Goal: Information Seeking & Learning: Learn about a topic

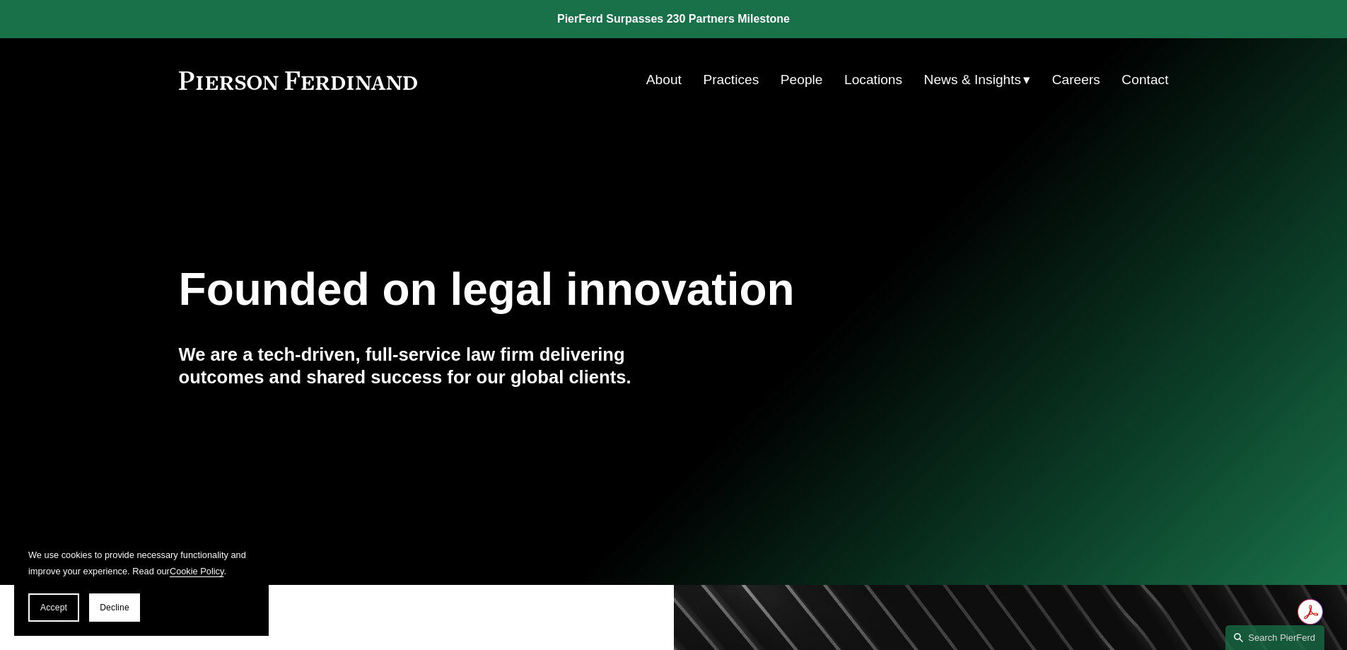
click at [865, 71] on link "Locations" at bounding box center [873, 79] width 58 height 27
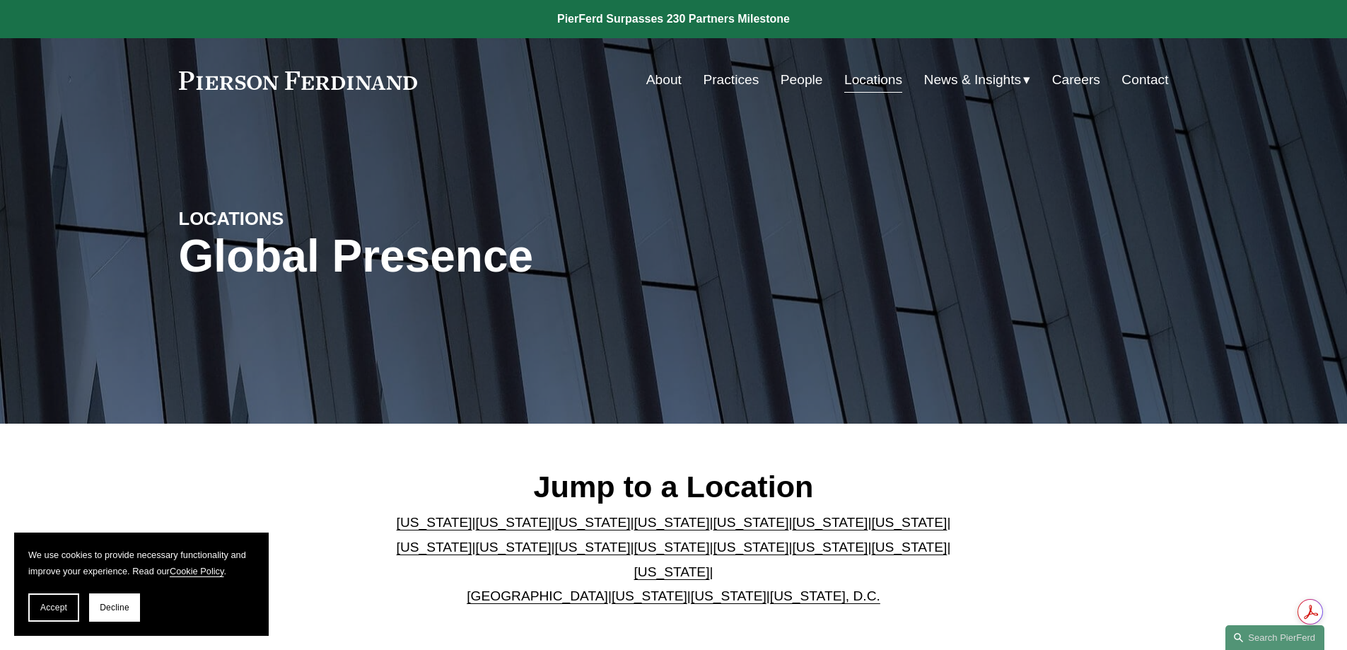
click at [542, 588] on link "[GEOGRAPHIC_DATA]" at bounding box center [537, 595] width 141 height 15
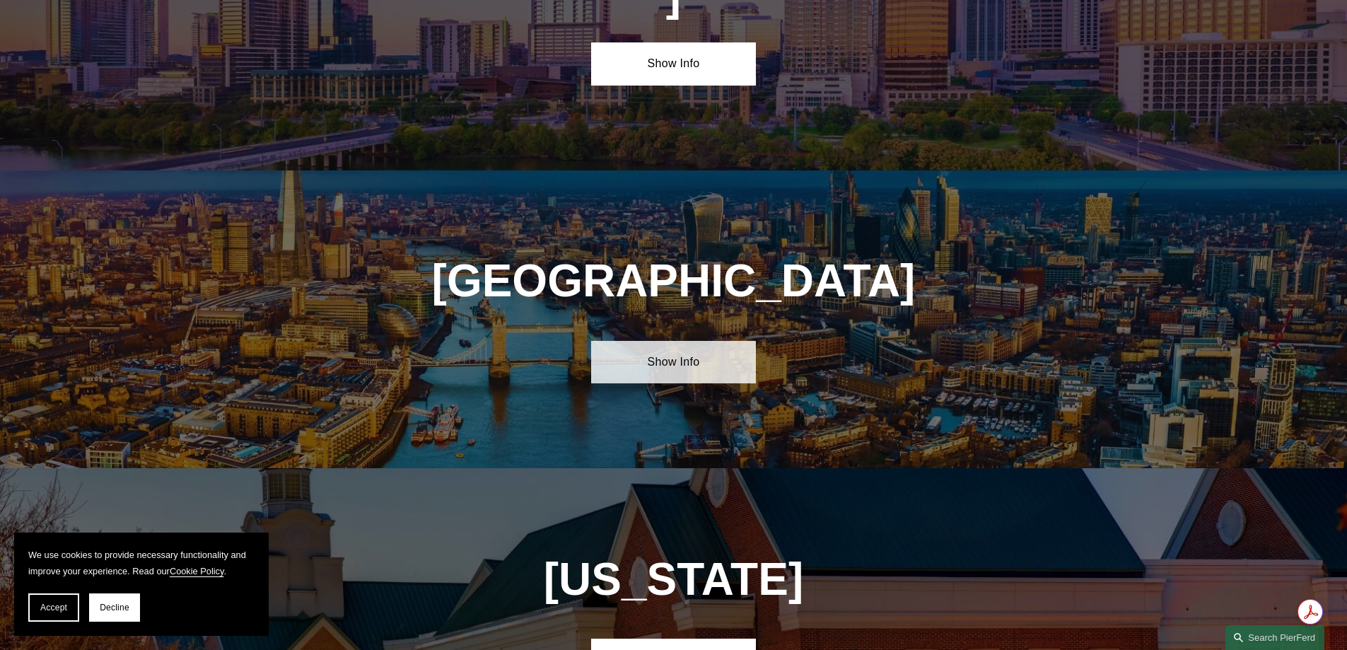
click at [684, 341] on link "Show Info" at bounding box center [673, 362] width 165 height 42
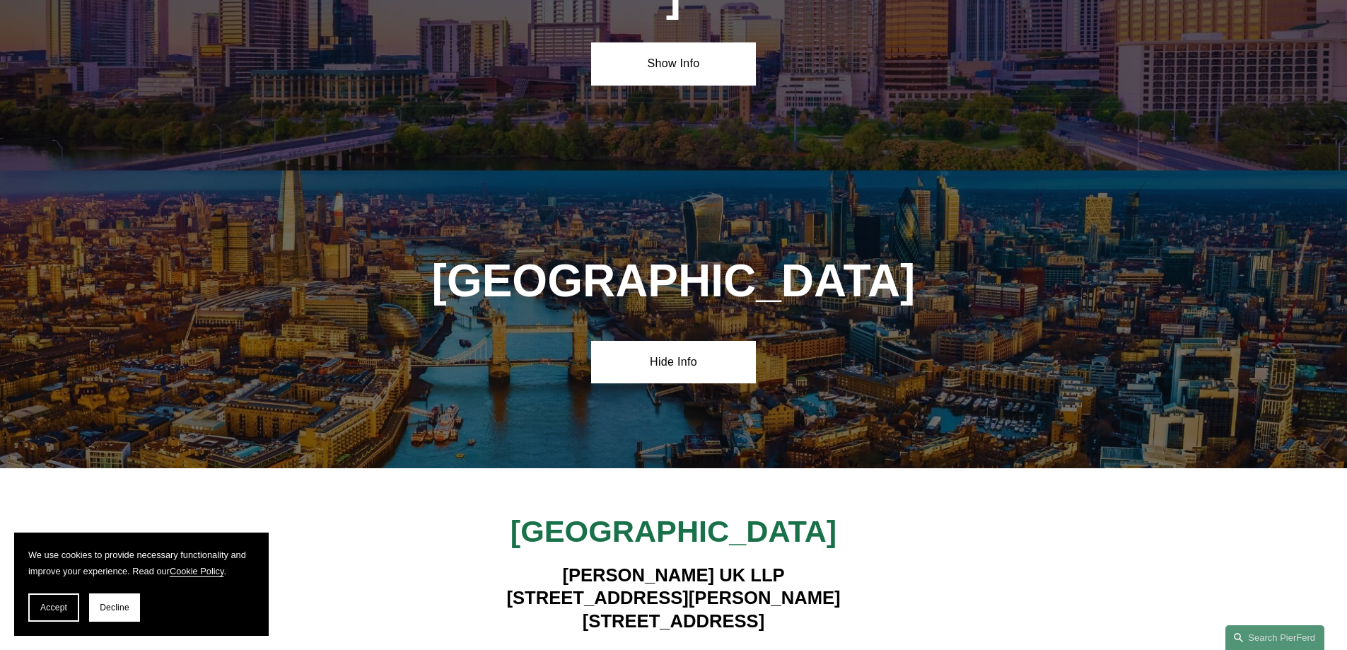
scroll to position [5393, 0]
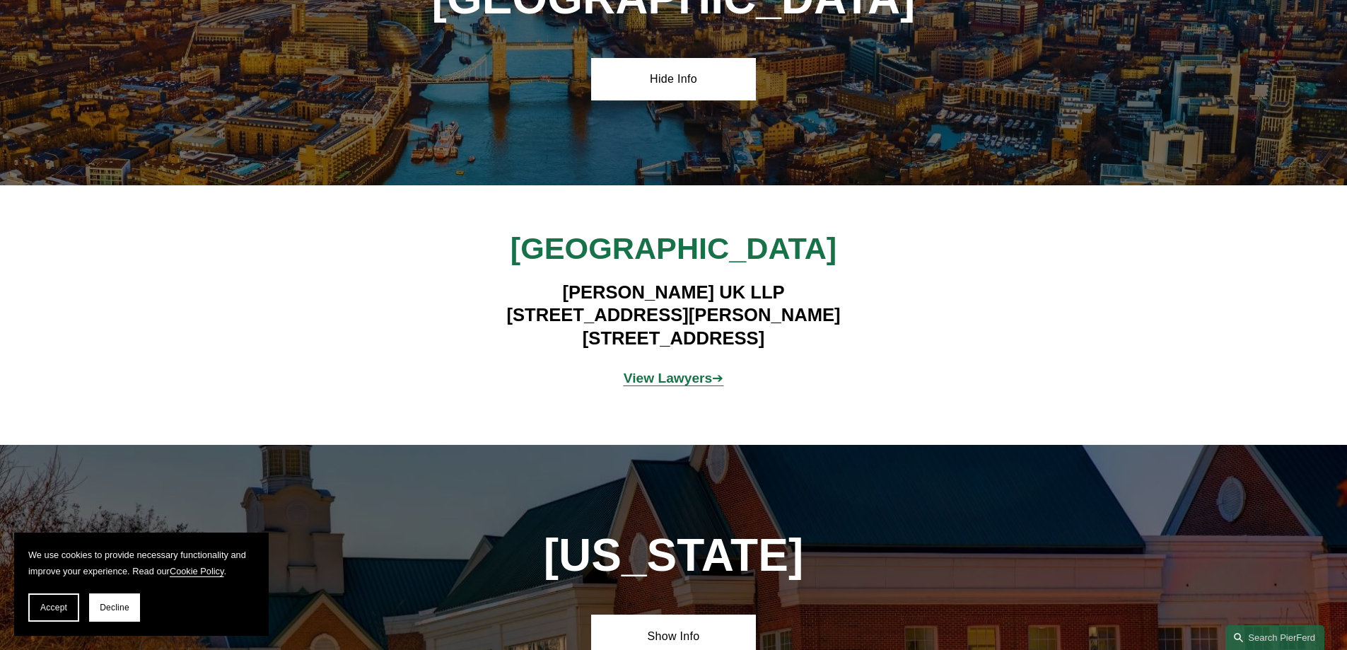
click at [664, 371] on strong "View Lawyers" at bounding box center [668, 378] width 89 height 15
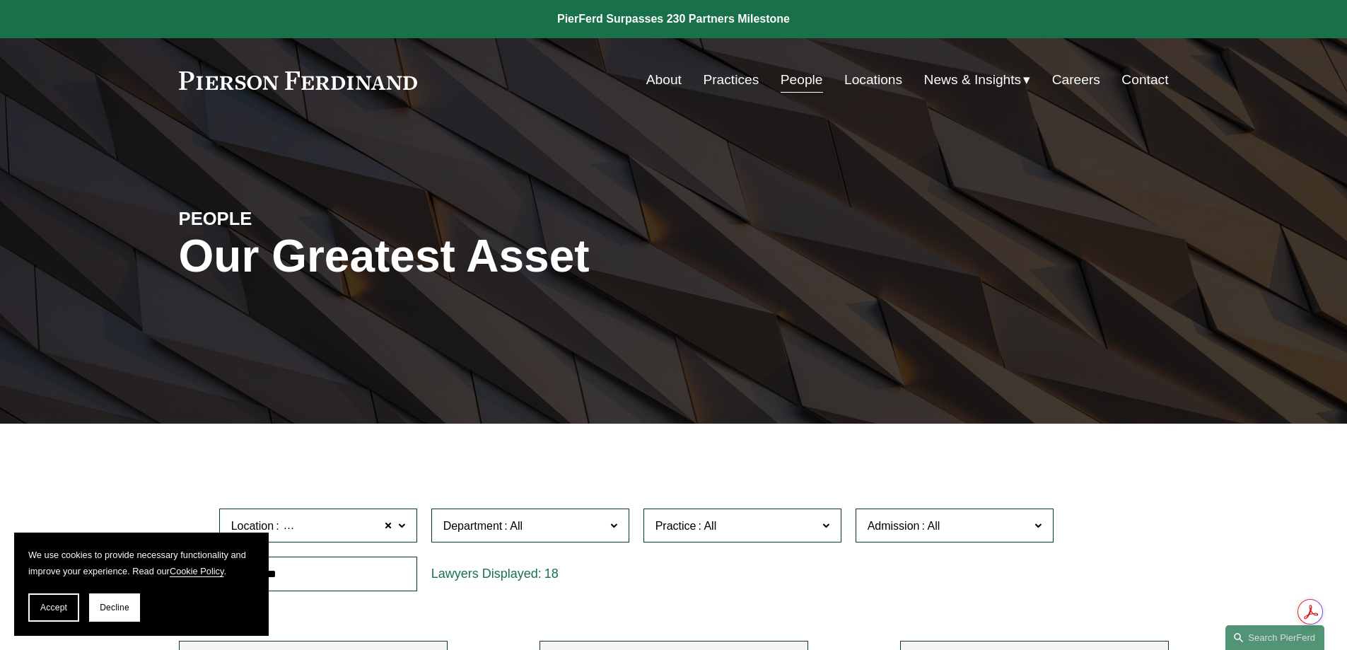
scroll to position [283, 0]
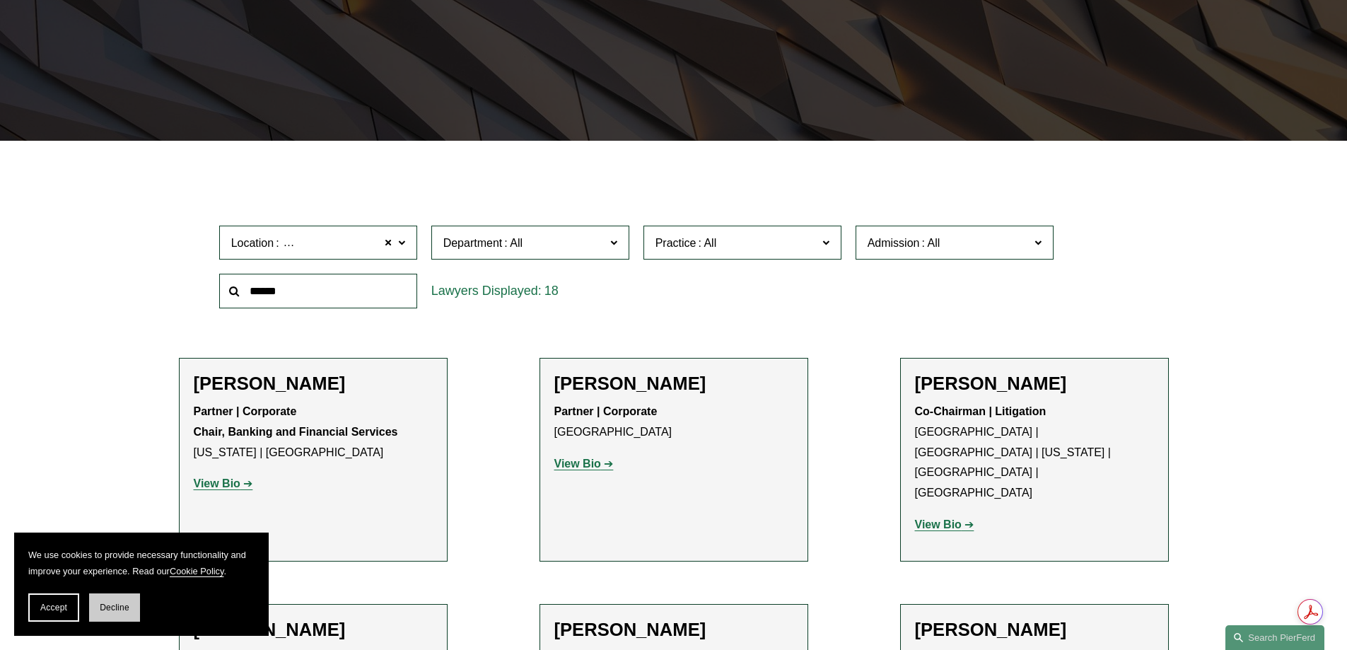
click at [119, 607] on span "Decline" at bounding box center [115, 607] width 30 height 10
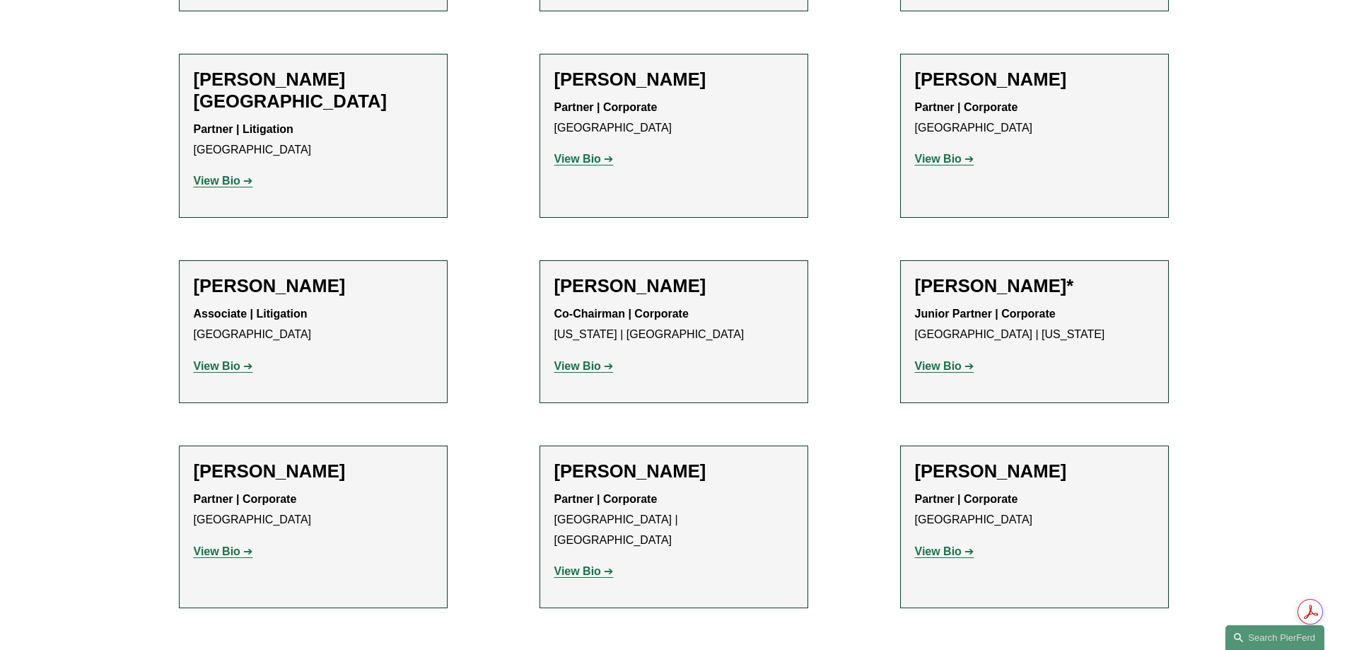
scroll to position [1153, 0]
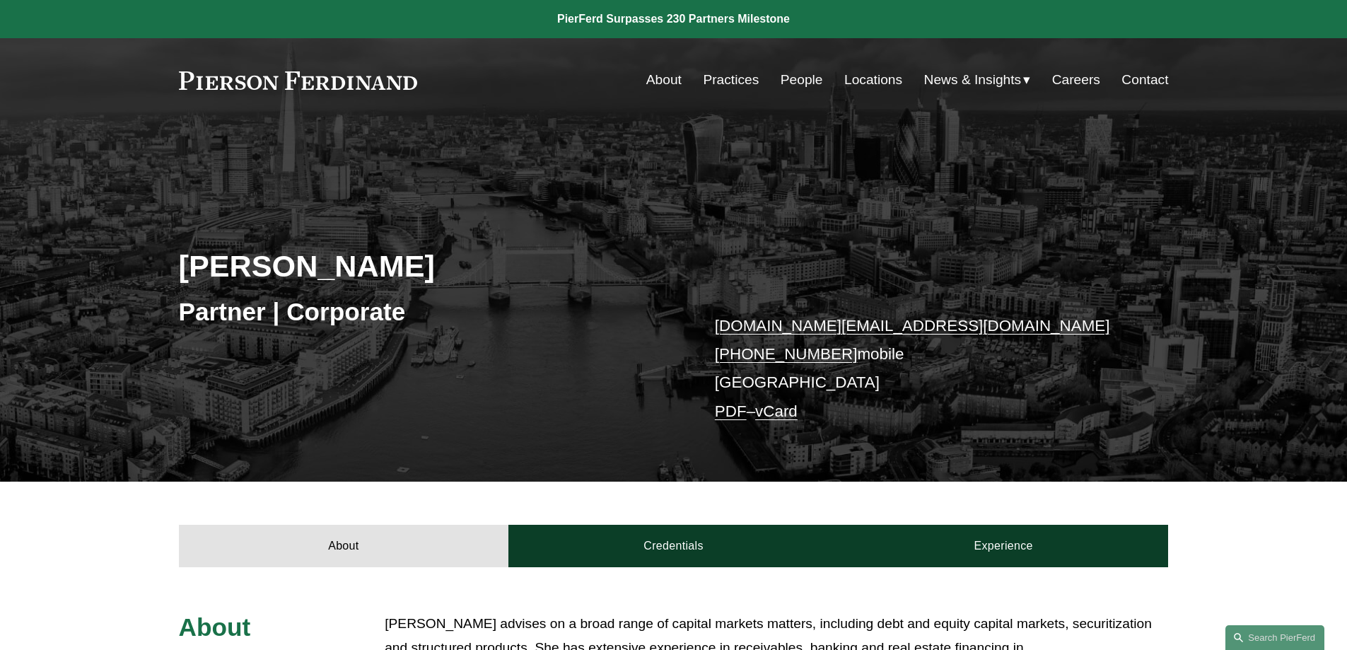
scroll to position [354, 0]
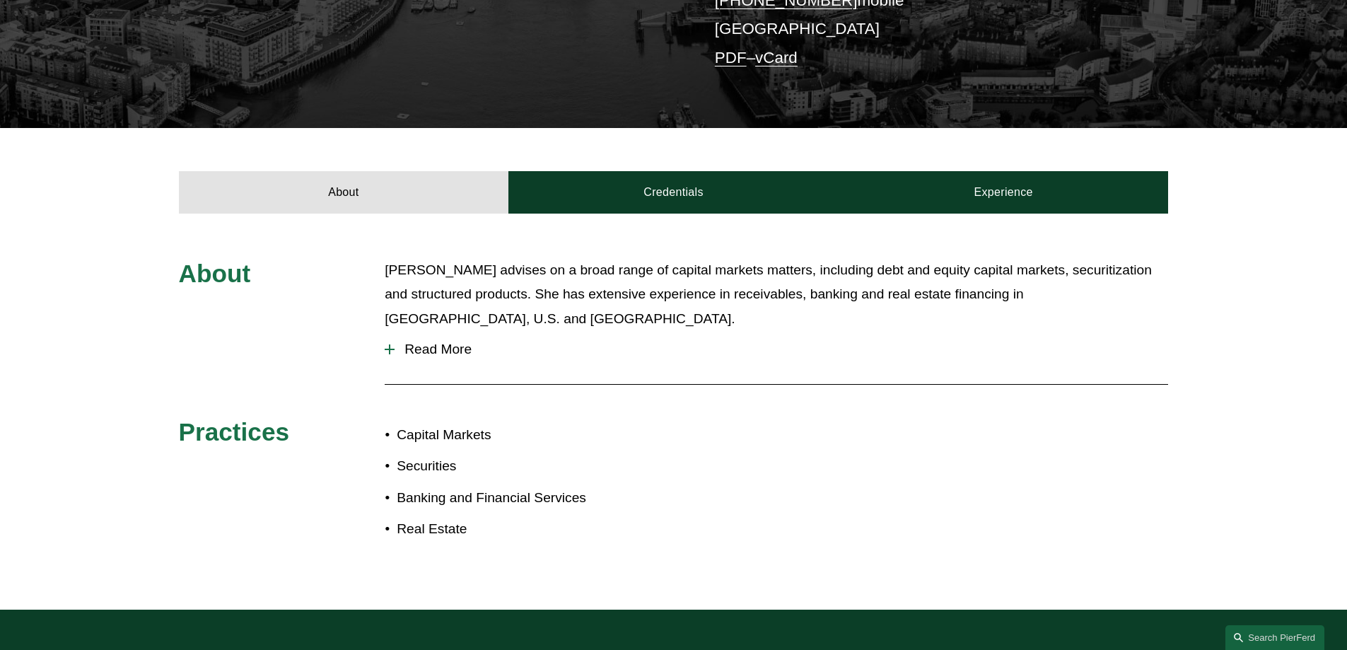
click at [424, 342] on span "Read More" at bounding box center [782, 350] width 774 height 16
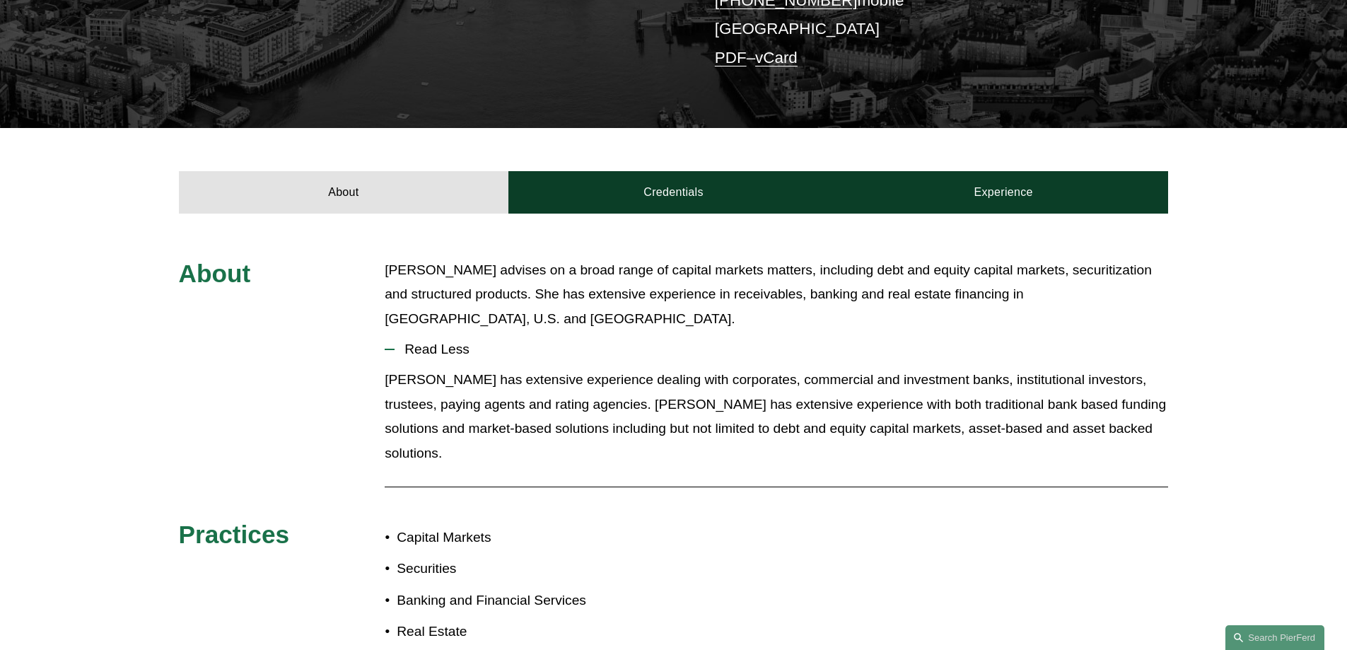
click at [413, 345] on span "Read Less" at bounding box center [782, 350] width 774 height 16
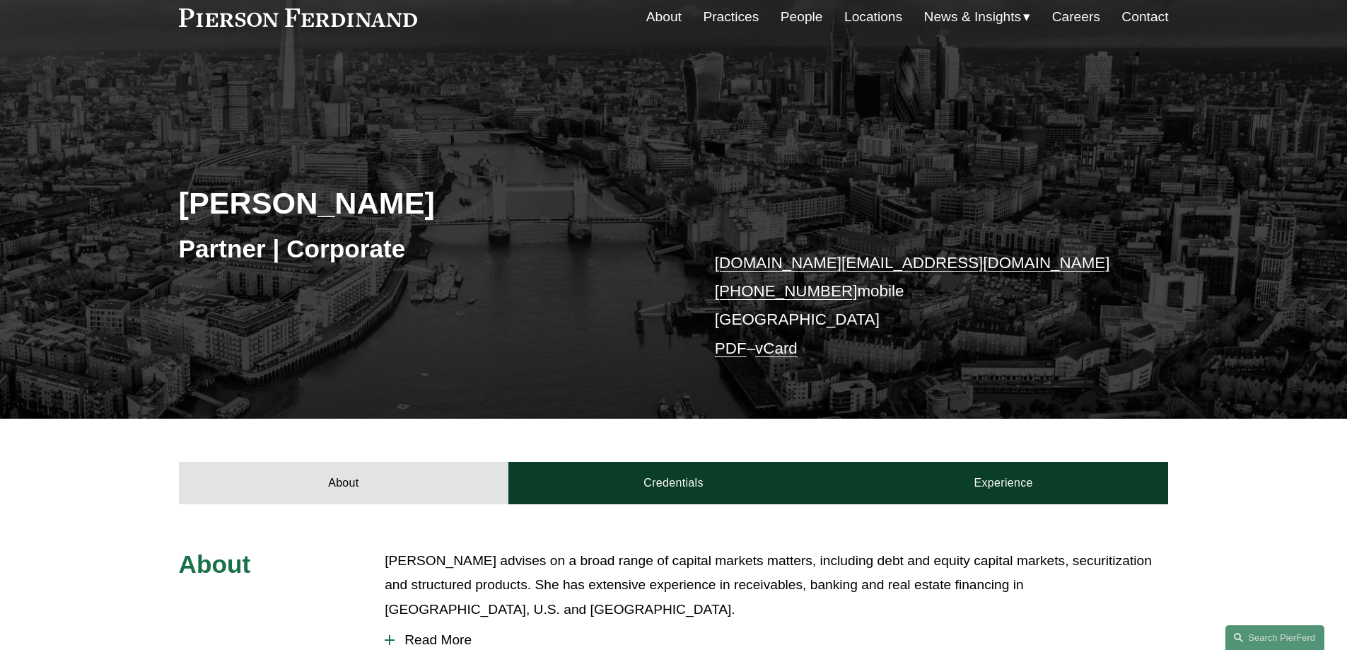
scroll to position [0, 0]
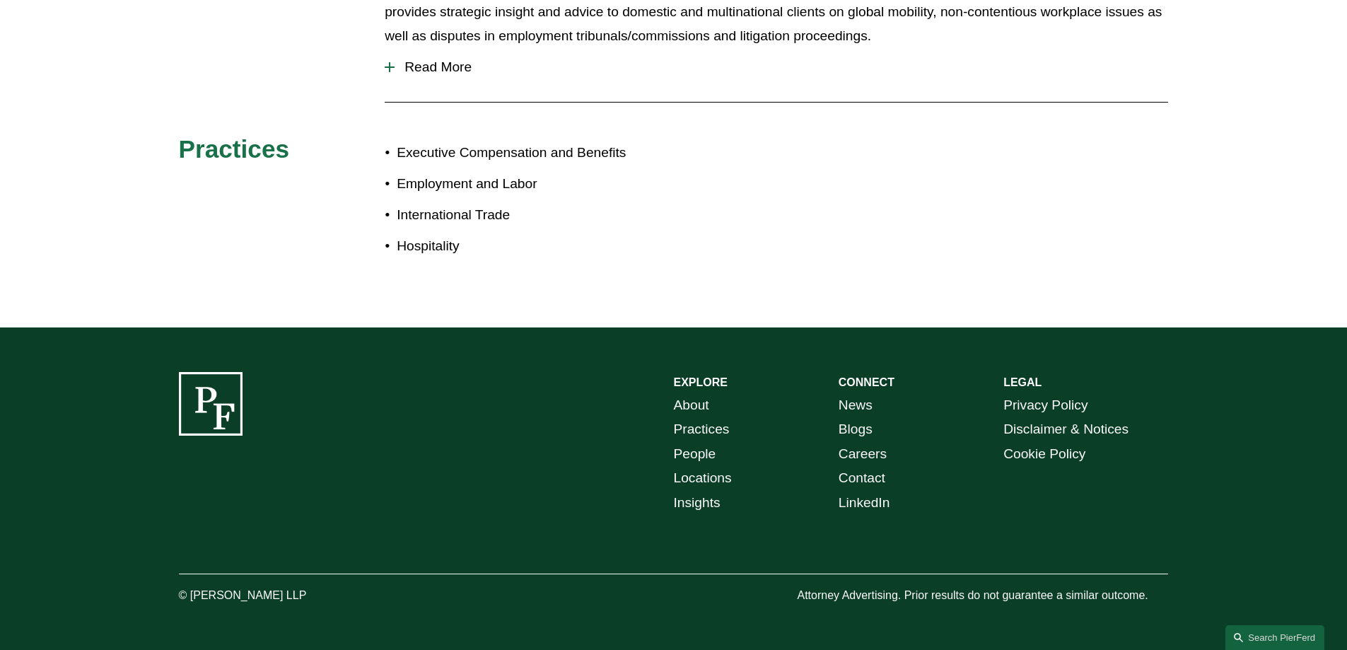
scroll to position [342, 0]
